Goal: Register for event/course

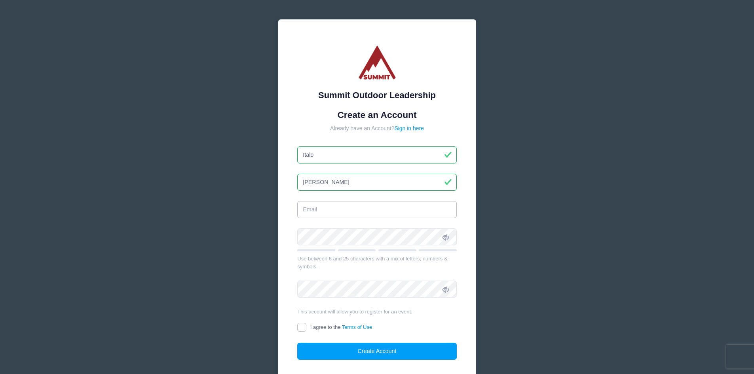
click at [328, 209] on input "email" at bounding box center [377, 209] width 160 height 17
type input "[EMAIL_ADDRESS][DOMAIN_NAME]"
click at [314, 324] on span "I agree to the Terms of Use" at bounding box center [341, 327] width 62 height 6
click at [306, 324] on input "I agree to the Terms of Use" at bounding box center [301, 327] width 9 height 9
checkbox input "true"
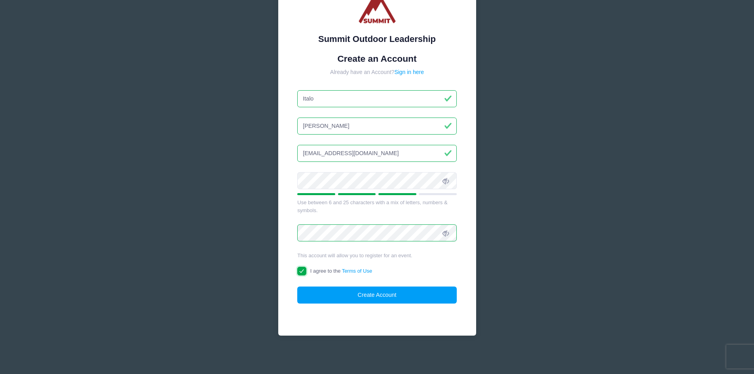
scroll to position [57, 0]
click at [449, 184] on icon at bounding box center [446, 180] width 6 height 6
click at [450, 233] on span at bounding box center [445, 232] width 13 height 13
click at [417, 312] on div "Summit Outdoor Leadership Create an Account Already have an Account? Sign in he…" at bounding box center [377, 149] width 198 height 373
click at [421, 292] on button "Create Account" at bounding box center [377, 294] width 160 height 17
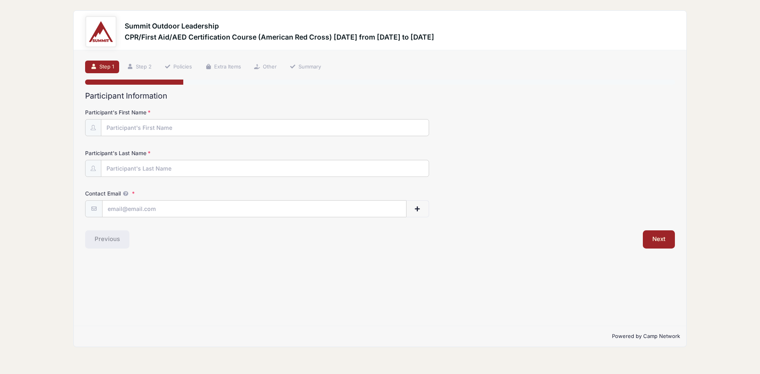
type input "Italo"
type input "[PERSON_NAME]"
click at [158, 207] on input "Contact Email" at bounding box center [255, 209] width 304 height 17
click at [201, 214] on input "italo" at bounding box center [255, 209] width 304 height 17
type input "[EMAIL_ADDRESS][DOMAIN_NAME]"
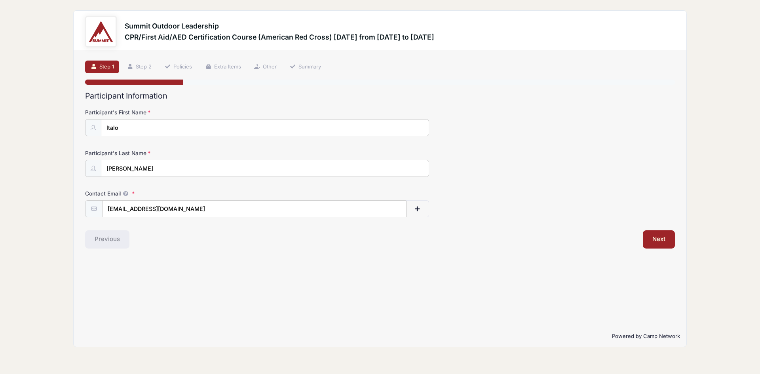
click at [262, 241] on div "Previous" at bounding box center [230, 239] width 299 height 18
click at [668, 234] on button "Next" at bounding box center [659, 239] width 32 height 18
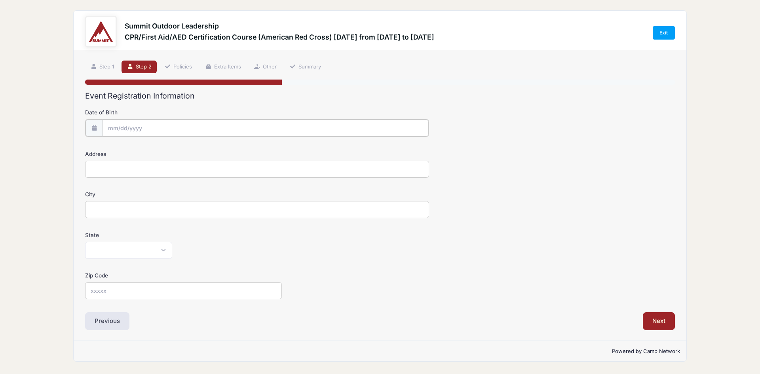
click at [164, 133] on input "Date of Birth" at bounding box center [266, 128] width 326 height 17
click at [111, 147] on span at bounding box center [114, 149] width 13 height 13
select select "8"
click at [180, 147] on input "2025" at bounding box center [177, 149] width 26 height 12
click at [186, 152] on span at bounding box center [187, 152] width 6 height 6
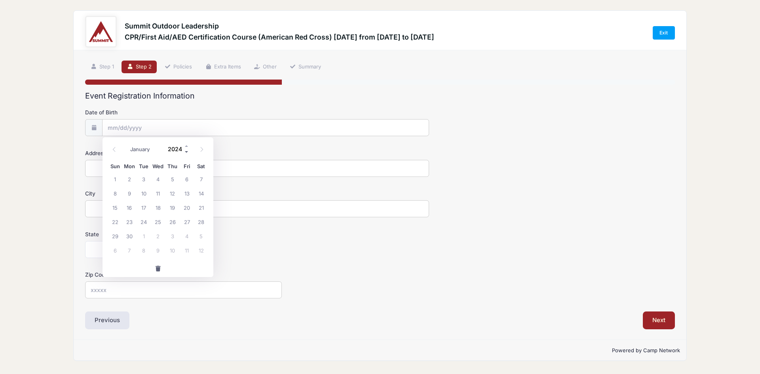
click at [186, 152] on span at bounding box center [187, 152] width 6 height 6
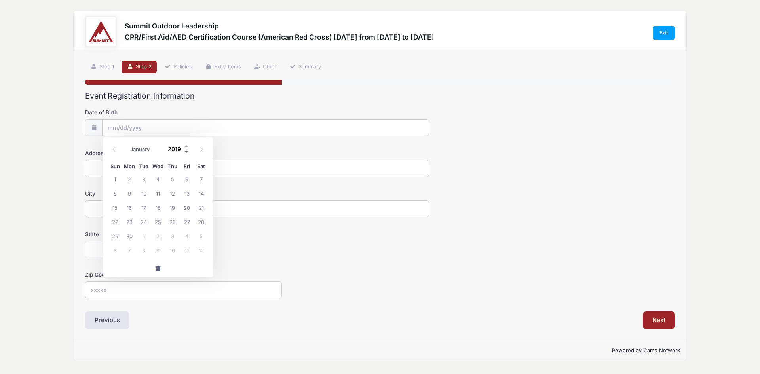
click at [186, 152] on span at bounding box center [187, 152] width 6 height 6
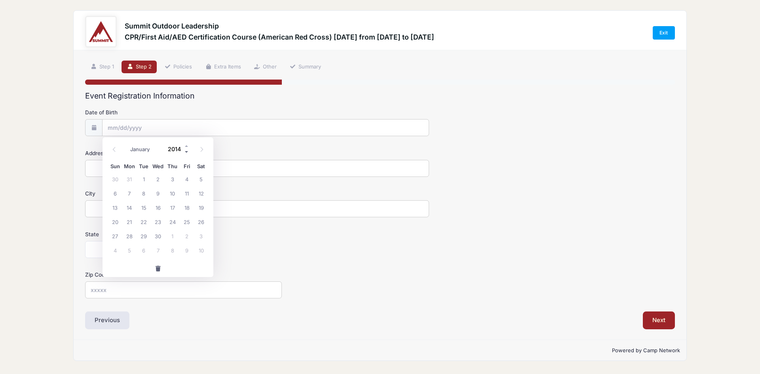
click at [186, 152] on span at bounding box center [187, 152] width 6 height 6
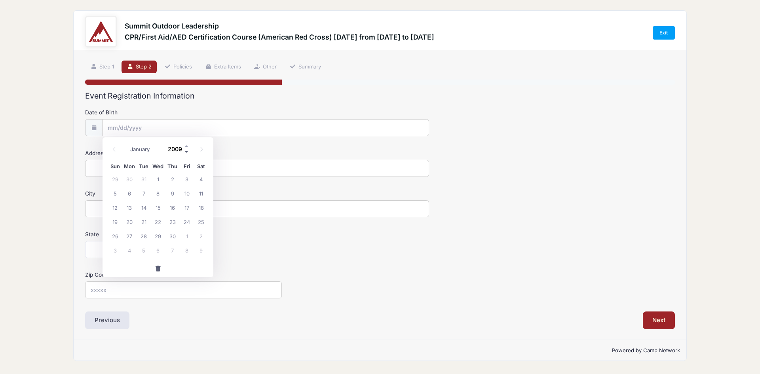
click at [186, 152] on span at bounding box center [187, 152] width 6 height 6
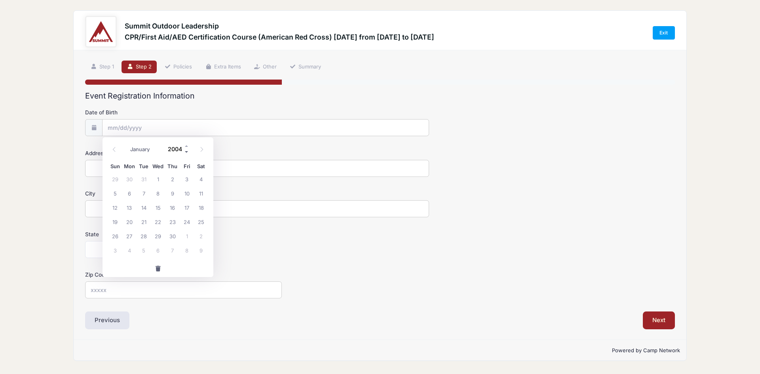
click at [186, 152] on span at bounding box center [187, 152] width 6 height 6
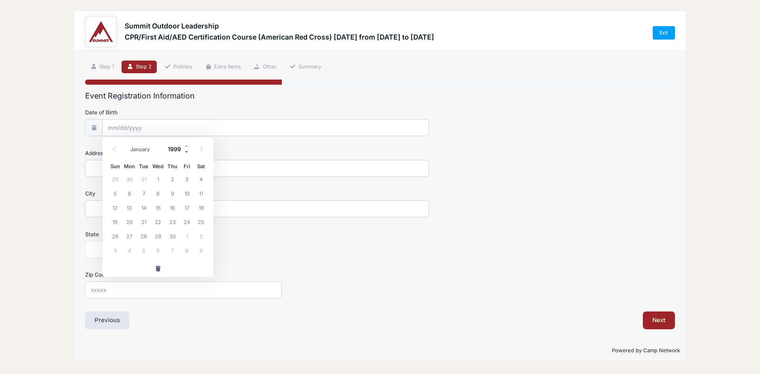
click at [186, 152] on span at bounding box center [187, 152] width 6 height 6
click at [185, 148] on span at bounding box center [187, 146] width 6 height 6
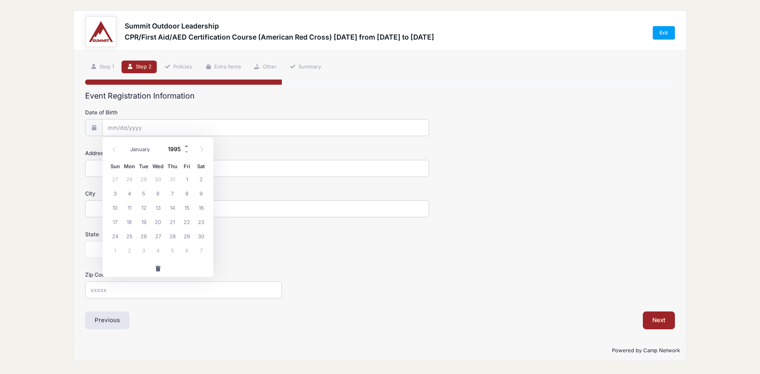
type input "1996"
click at [118, 147] on span at bounding box center [114, 149] width 13 height 13
select select "7"
click at [176, 181] on span "1" at bounding box center [173, 179] width 14 height 14
type input "08/01/1996"
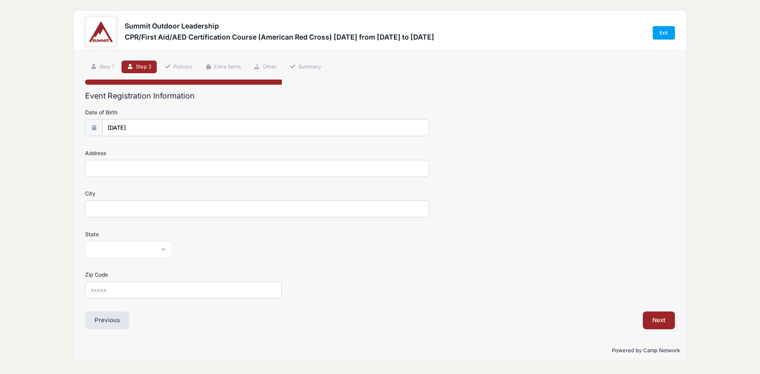
click at [157, 177] on form "Date of Birth 08/01/1996 Address City State Alabama Alaska American Samoa Arizo…" at bounding box center [380, 203] width 590 height 190
type input "8600 Fathom Cir Apt 2407"
type input "Austin"
select select "TX"
type input "78750"
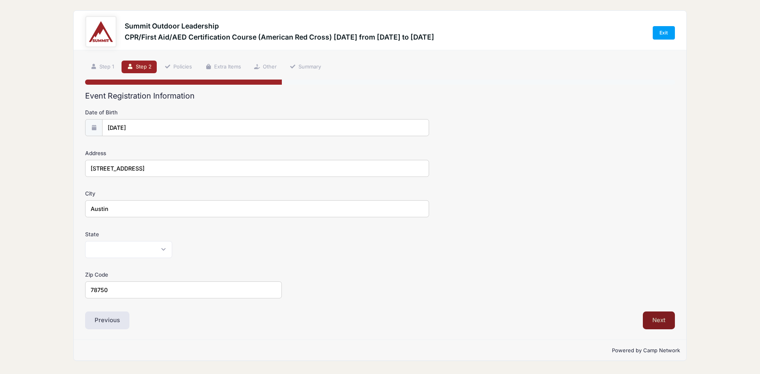
click at [661, 318] on button "Next" at bounding box center [659, 321] width 32 height 18
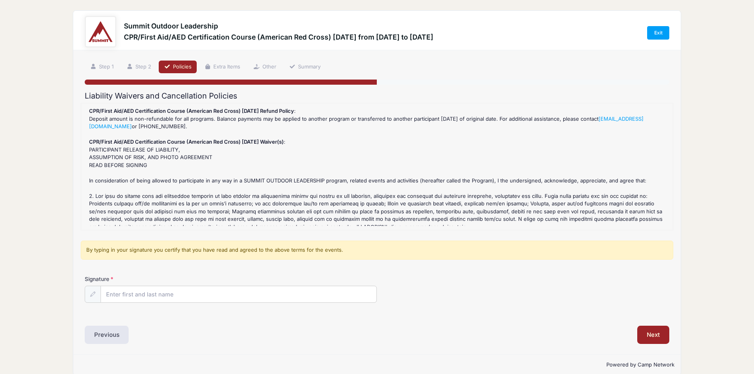
click at [498, 298] on div "Signature" at bounding box center [377, 289] width 585 height 28
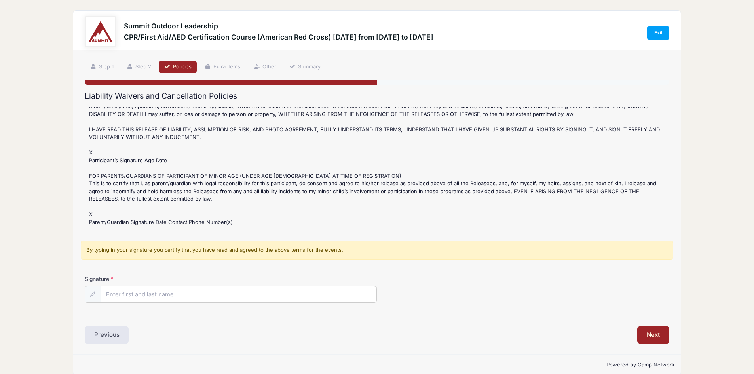
scroll to position [12, 0]
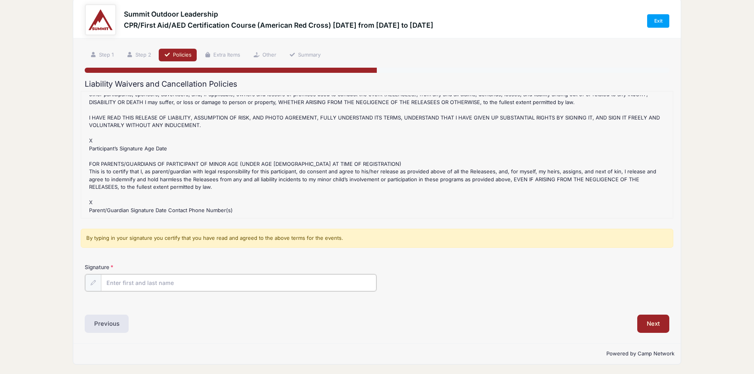
click at [167, 288] on input "Signature" at bounding box center [239, 282] width 276 height 17
type input "Italo Oliva de Lucca"
click at [527, 273] on div "Signature Italo Oliva de Lucca" at bounding box center [377, 277] width 585 height 28
click at [661, 330] on button "Next" at bounding box center [654, 323] width 32 height 18
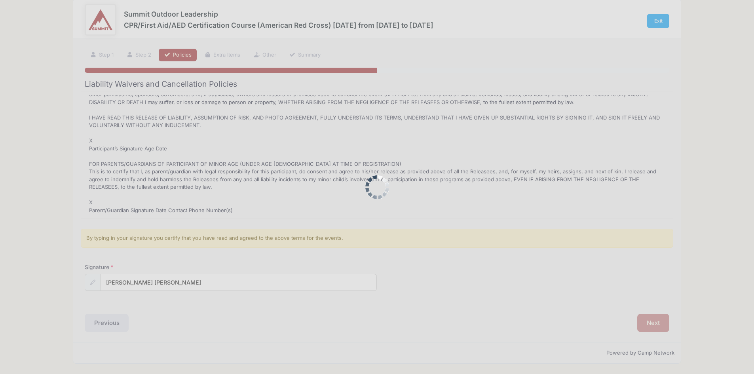
scroll to position [0, 0]
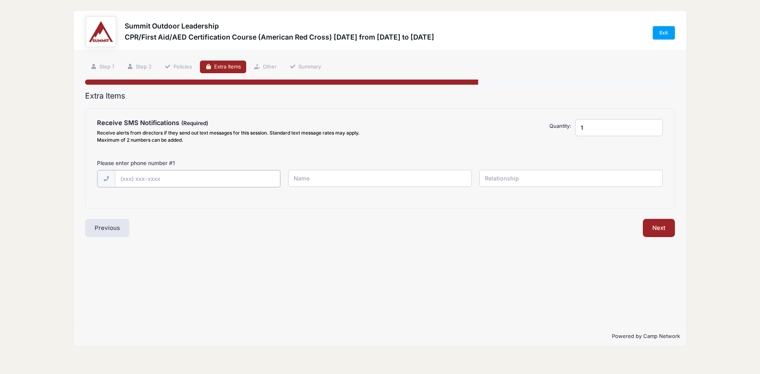
click at [196, 175] on input "text" at bounding box center [198, 178] width 166 height 17
type input "(512) 539-6866"
click at [323, 179] on input "text" at bounding box center [379, 178] width 183 height 17
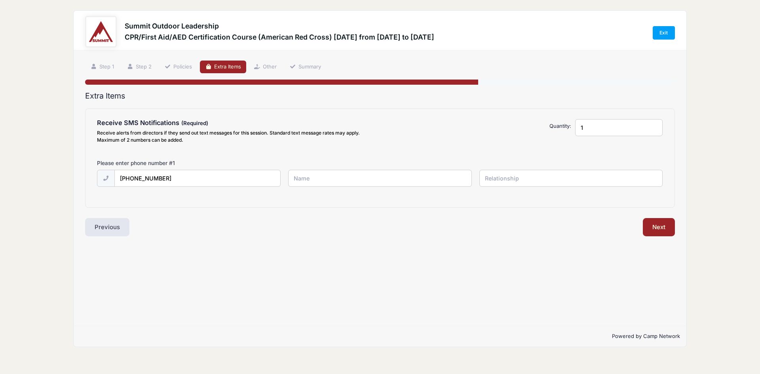
type input "I"
click at [360, 209] on div "Extra Items Receive SMS Notifications Receive alerts from directors if they sen…" at bounding box center [380, 163] width 590 height 145
click at [327, 175] on input "text" at bounding box center [379, 178] width 183 height 17
type input "Italo"
type input "self"
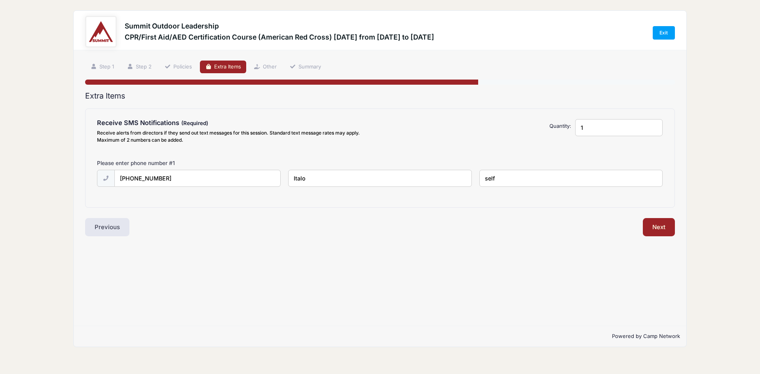
click at [483, 265] on div "Step 4 /7 Step 1 Step 2 Policies Extra Items Other Summary Participant Informat…" at bounding box center [380, 188] width 613 height 276
click at [418, 172] on input "Italo" at bounding box center [379, 178] width 183 height 17
click at [672, 221] on button "Next" at bounding box center [659, 227] width 32 height 18
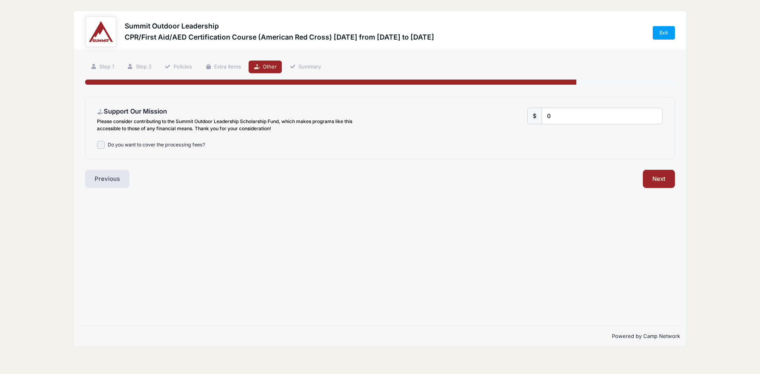
click at [215, 248] on div "Step 5 /7 Step 1 Step 2 Policies Extra Items Other Summary Participant Informat…" at bounding box center [380, 188] width 613 height 276
click at [651, 184] on button "Next" at bounding box center [659, 179] width 32 height 18
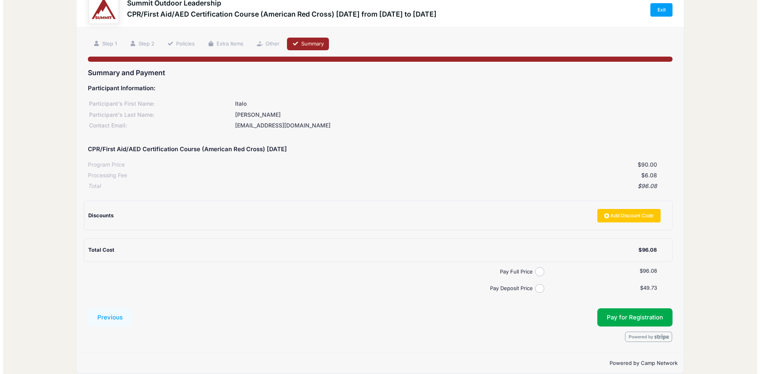
scroll to position [33, 0]
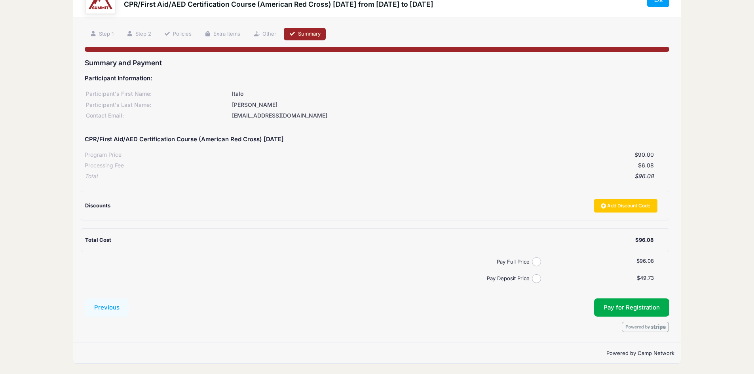
click at [532, 260] on label "Pay Full Price" at bounding box center [310, 262] width 445 height 8
click at [532, 260] on input "Pay Full Price" at bounding box center [536, 261] width 9 height 9
radio input "true"
click at [613, 310] on button "Pay for Registration" at bounding box center [631, 308] width 75 height 18
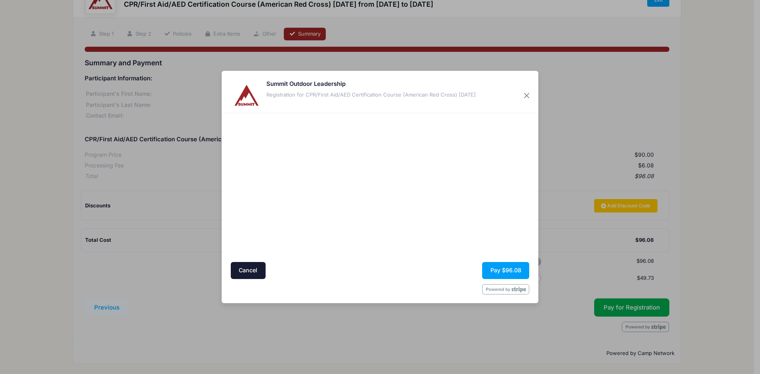
click at [317, 239] on div at bounding box center [304, 187] width 146 height 141
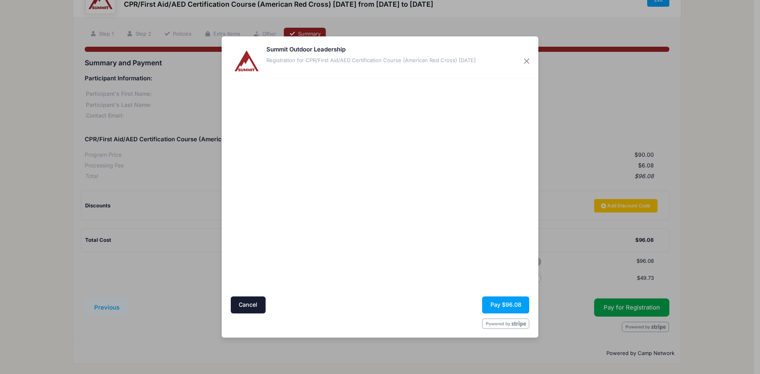
click at [456, 250] on div at bounding box center [457, 187] width 146 height 210
click at [419, 268] on div at bounding box center [457, 187] width 146 height 210
click at [421, 251] on div at bounding box center [457, 187] width 146 height 210
click at [458, 289] on div at bounding box center [457, 187] width 146 height 210
click at [506, 304] on button "Pay $96.08" at bounding box center [505, 305] width 47 height 17
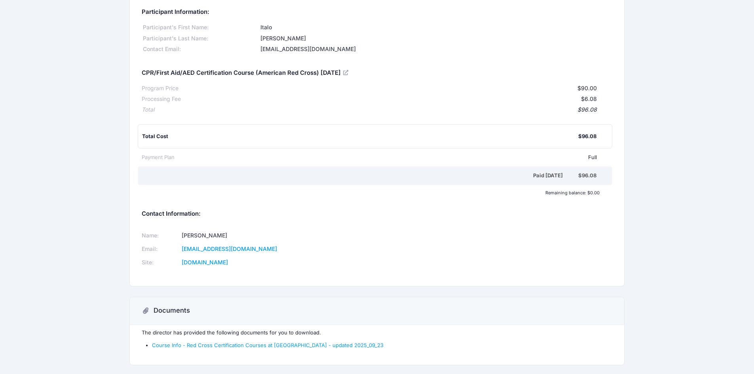
scroll to position [65, 0]
